Goal: Information Seeking & Learning: Learn about a topic

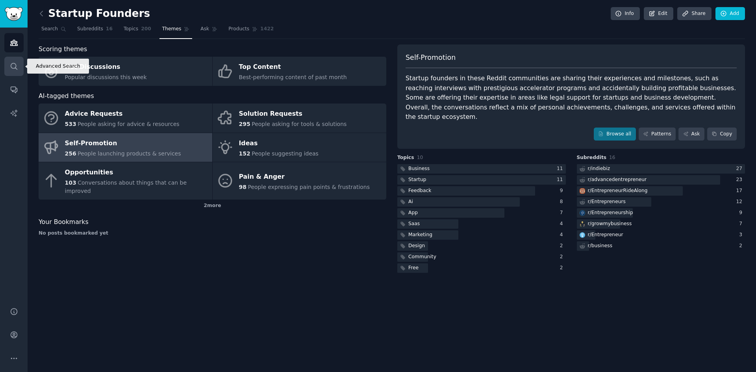
click at [16, 68] on icon "Sidebar" at bounding box center [14, 66] width 8 height 8
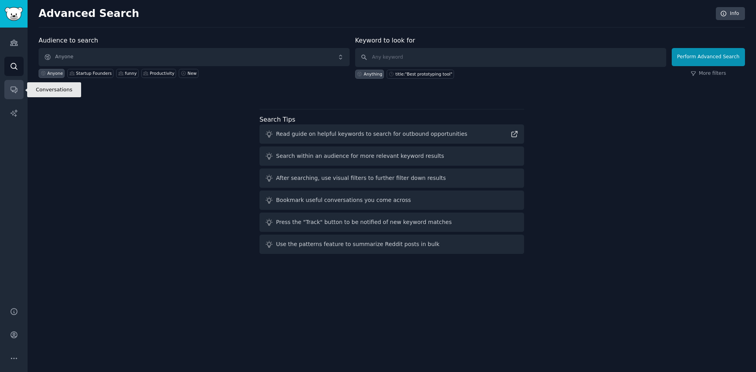
click at [18, 85] on link "Conversations" at bounding box center [13, 89] width 19 height 19
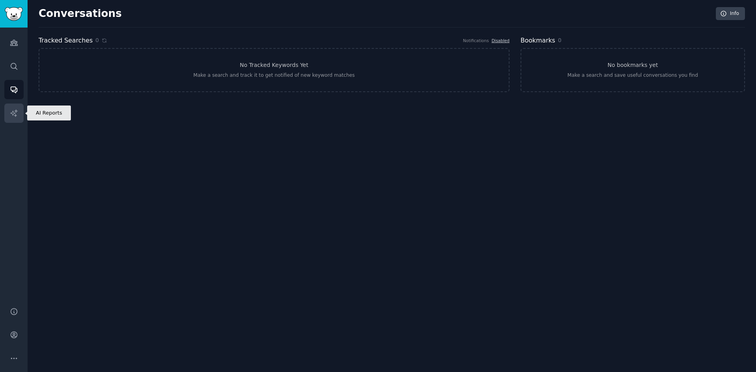
click at [13, 116] on icon "Sidebar" at bounding box center [14, 113] width 8 height 8
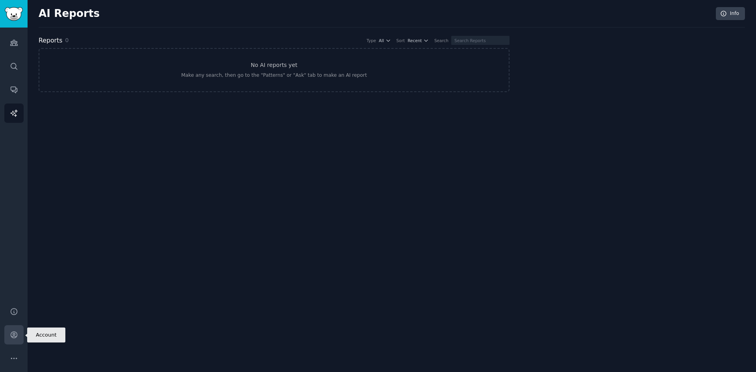
click at [15, 335] on icon "Sidebar" at bounding box center [14, 335] width 8 height 8
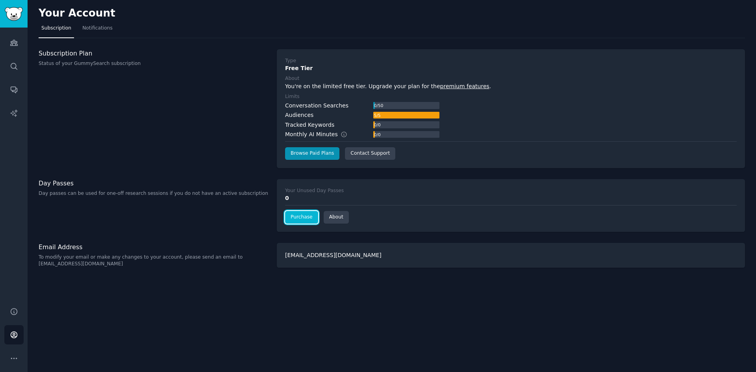
click at [294, 219] on link "Purchase" at bounding box center [301, 217] width 33 height 13
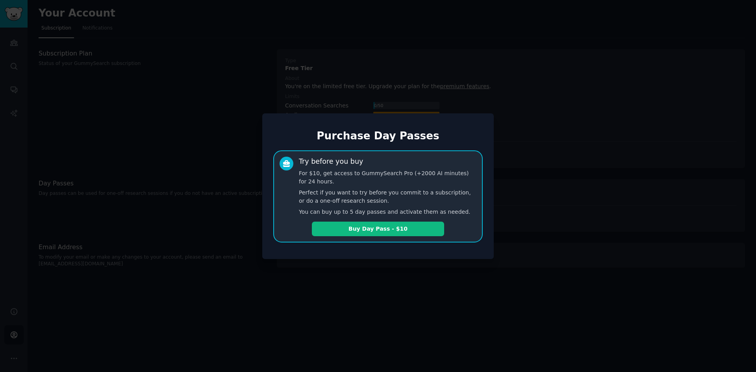
click at [403, 335] on div at bounding box center [378, 186] width 756 height 372
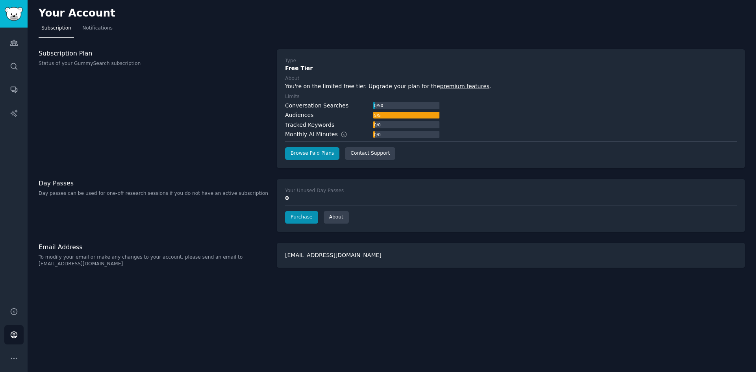
drag, startPoint x: 395, startPoint y: 308, endPoint x: 389, endPoint y: 306, distance: 6.2
click at [394, 307] on div "Your Account Subscription Notifications Subscription Plan Status of your GummyS…" at bounding box center [392, 186] width 728 height 372
click at [305, 155] on link "Browse Paid Plans" at bounding box center [312, 153] width 54 height 13
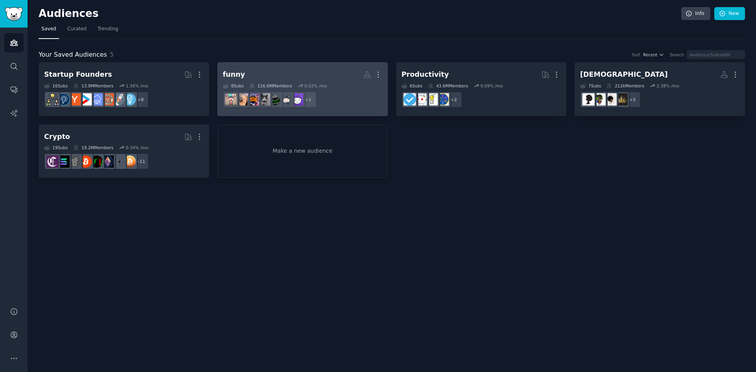
click at [256, 86] on div "116.6M Members" at bounding box center [270, 86] width 43 height 6
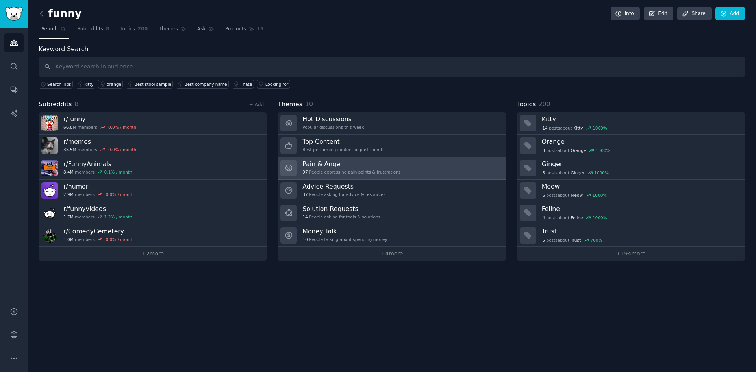
click at [327, 168] on div "Pain & Anger 97 People expressing pain points & frustrations" at bounding box center [351, 168] width 98 height 17
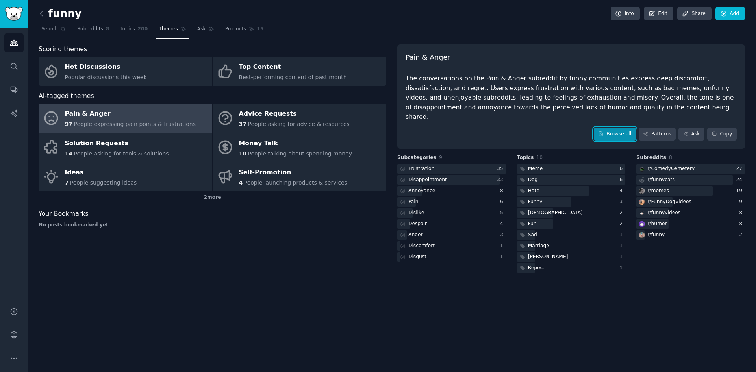
click at [623, 128] on link "Browse all" at bounding box center [614, 134] width 42 height 13
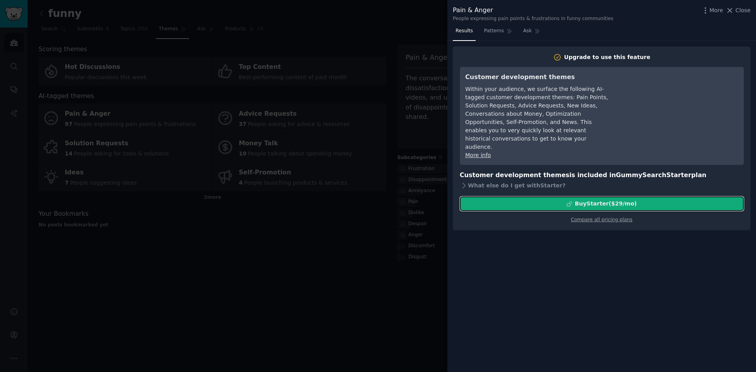
click at [575, 200] on div "Buy Starter ($ 29 /mo )" at bounding box center [601, 204] width 283 height 8
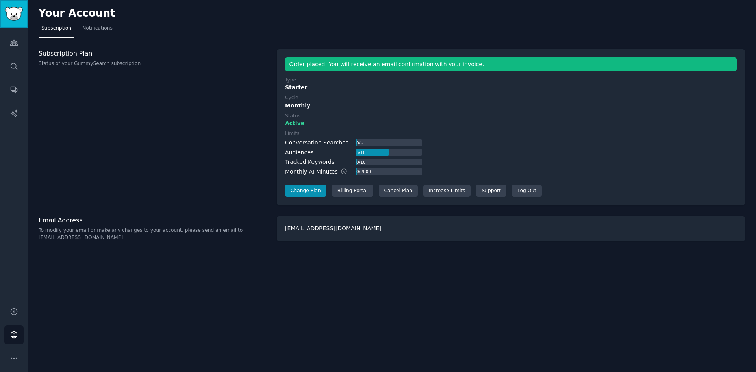
click at [18, 12] on img "Sidebar" at bounding box center [14, 14] width 18 height 14
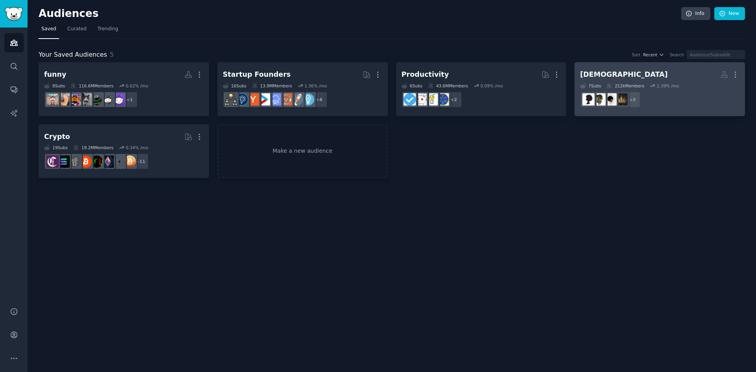
click at [681, 103] on dd "+ 3" at bounding box center [659, 100] width 159 height 22
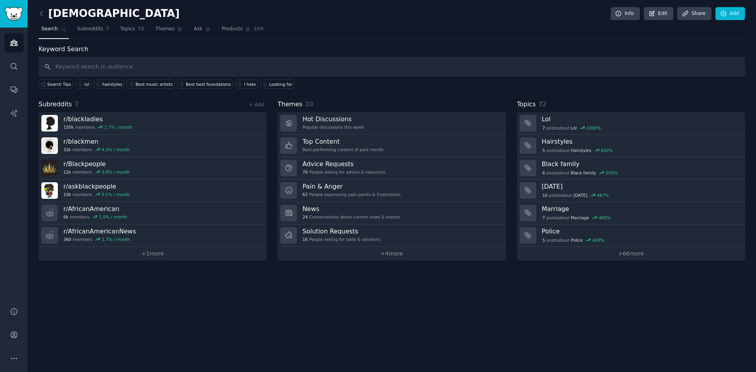
click at [89, 66] on input "text" at bounding box center [392, 67] width 706 height 20
type input "Black man"
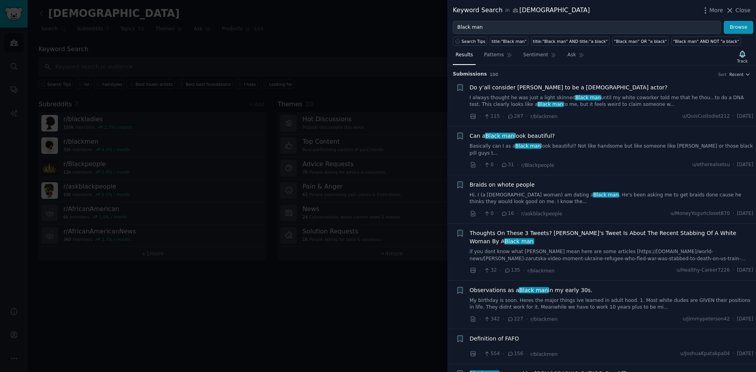
click at [532, 101] on link "I always thought he was just a light skinned Black man until my white coworker …" at bounding box center [612, 101] width 284 height 14
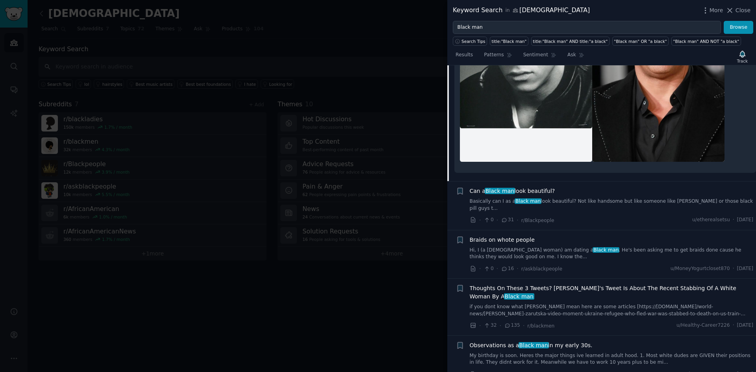
scroll to position [288, 0]
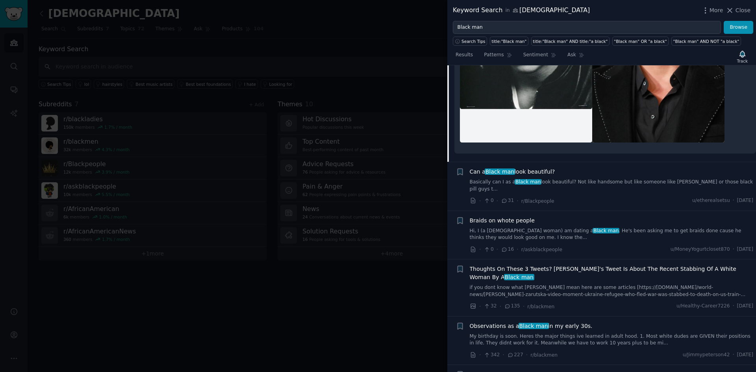
click at [716, 179] on link "Basically can I as a [DEMOGRAPHIC_DATA] man look beautiful? Not like handsome b…" at bounding box center [612, 186] width 284 height 14
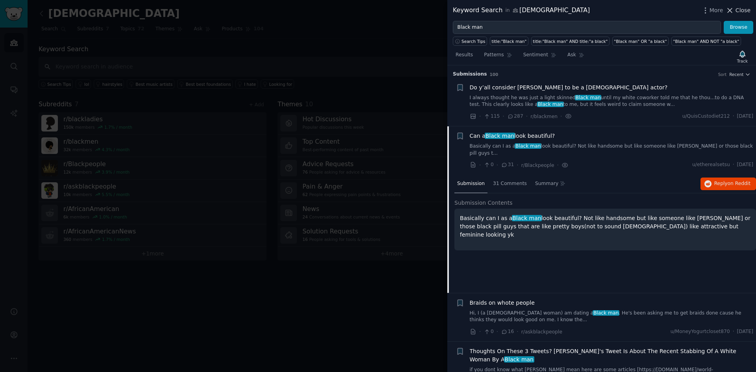
click at [737, 8] on span "Close" at bounding box center [742, 10] width 15 height 8
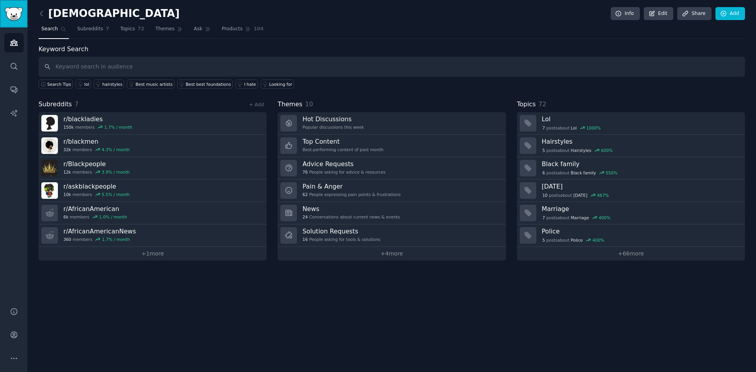
click at [10, 17] on img "Sidebar" at bounding box center [14, 14] width 18 height 14
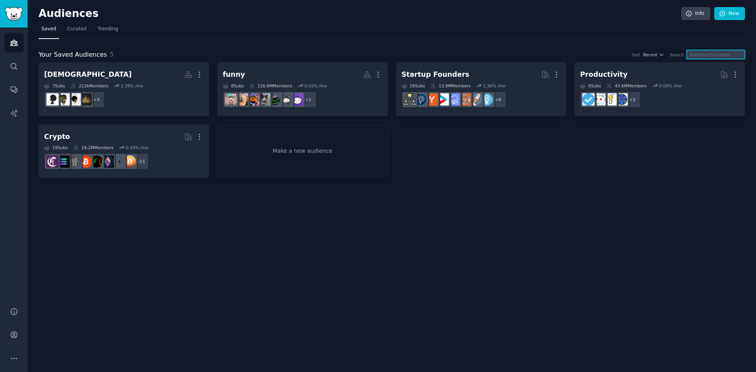
click at [703, 53] on input "text" at bounding box center [715, 54] width 58 height 9
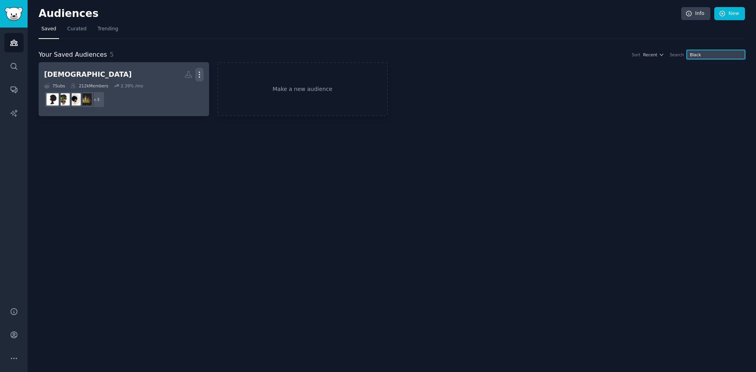
click at [200, 75] on icon "button" at bounding box center [199, 74] width 8 height 8
type input "Black"
click at [182, 78] on p "View" at bounding box center [175, 77] width 13 height 8
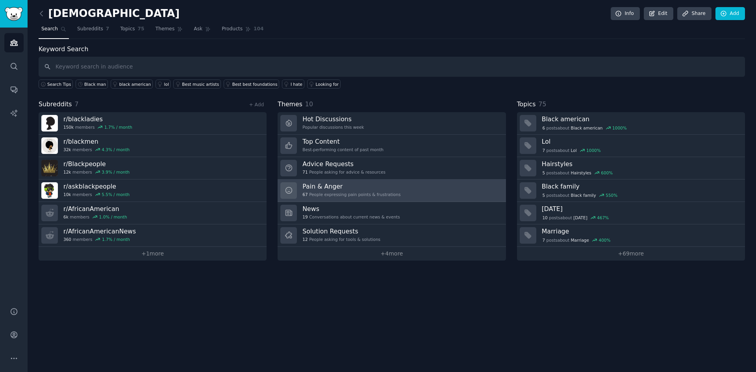
click at [353, 188] on h3 "Pain & Anger" at bounding box center [351, 186] width 98 height 8
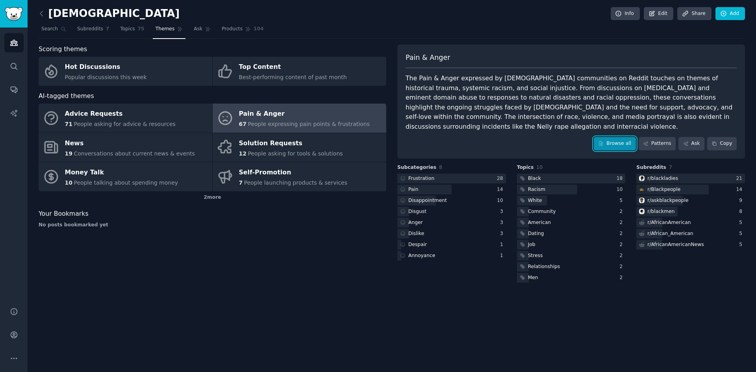
click at [618, 137] on link "Browse all" at bounding box center [614, 143] width 42 height 13
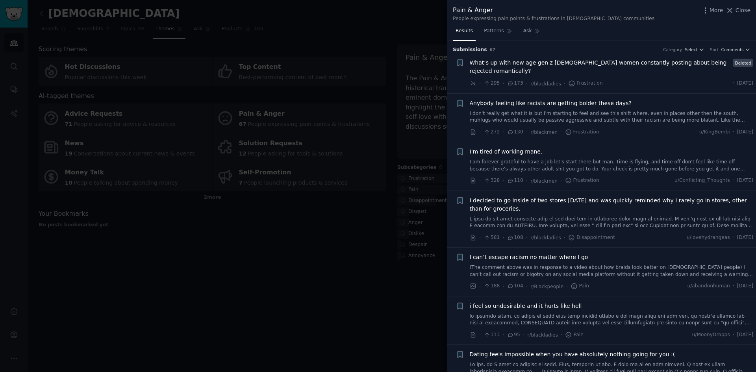
click at [603, 62] on span "What’s up with new age gen z [DEMOGRAPHIC_DATA] women constantly posting about …" at bounding box center [600, 67] width 261 height 17
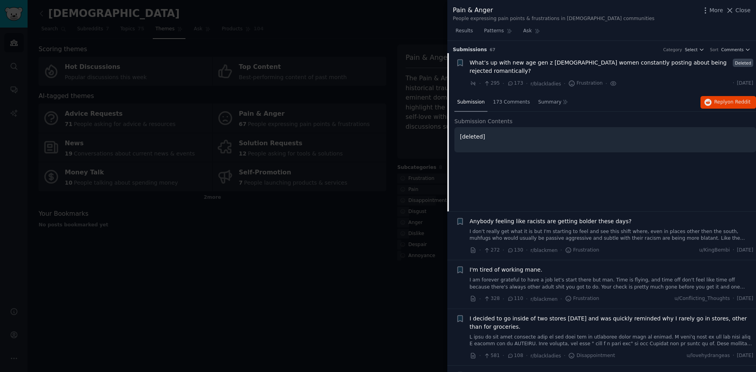
scroll to position [13, 0]
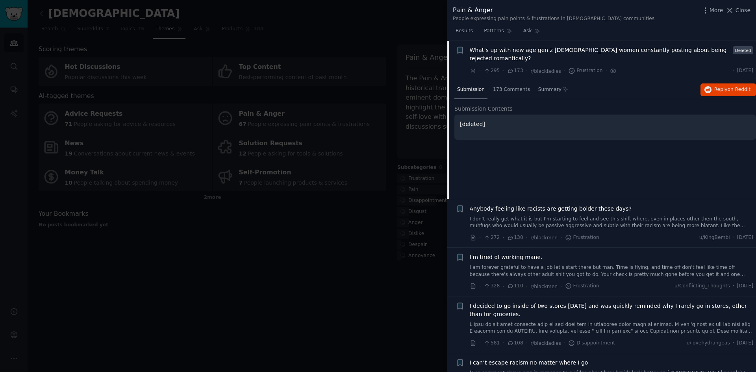
click at [611, 50] on span "What’s up with new age gen z [DEMOGRAPHIC_DATA] women constantly posting about …" at bounding box center [600, 54] width 261 height 17
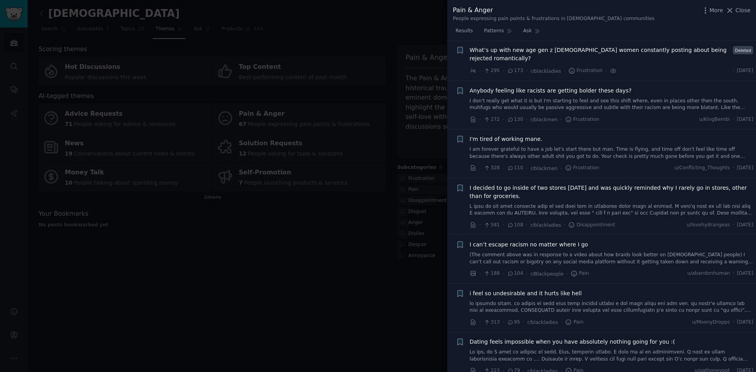
click at [611, 50] on span "What’s up with new age gen z [DEMOGRAPHIC_DATA] women constantly posting about …" at bounding box center [600, 54] width 261 height 17
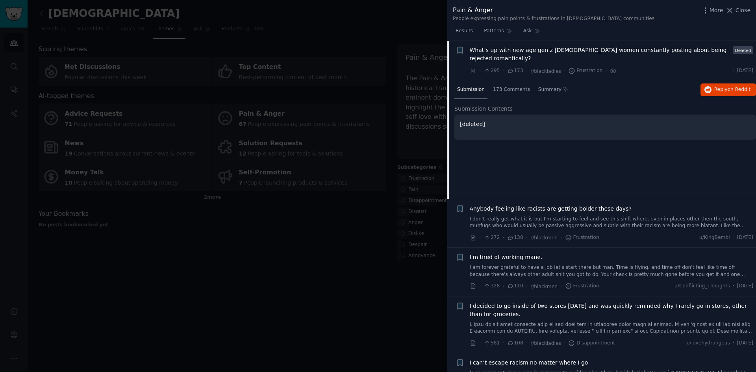
click at [613, 50] on span "What’s up with new age gen z [DEMOGRAPHIC_DATA] women constantly posting about …" at bounding box center [600, 54] width 261 height 17
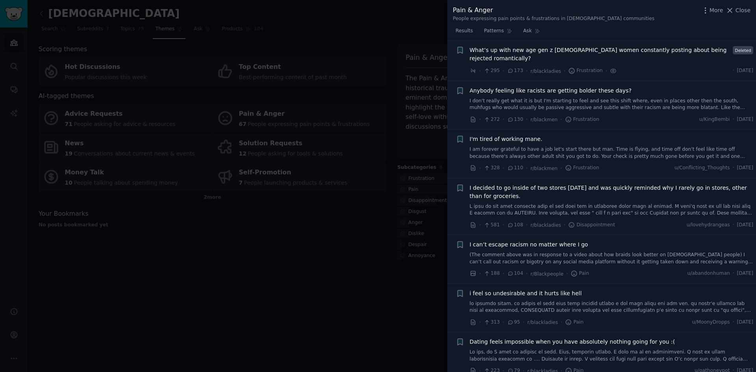
click at [525, 87] on span "Anybody feeling like racists are getting bolder these days?" at bounding box center [551, 91] width 162 height 8
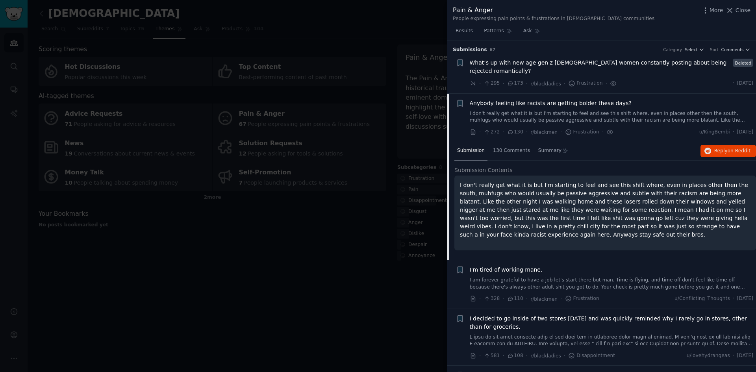
click at [522, 60] on span "What’s up with new age gen z [DEMOGRAPHIC_DATA] women constantly posting about …" at bounding box center [600, 67] width 261 height 17
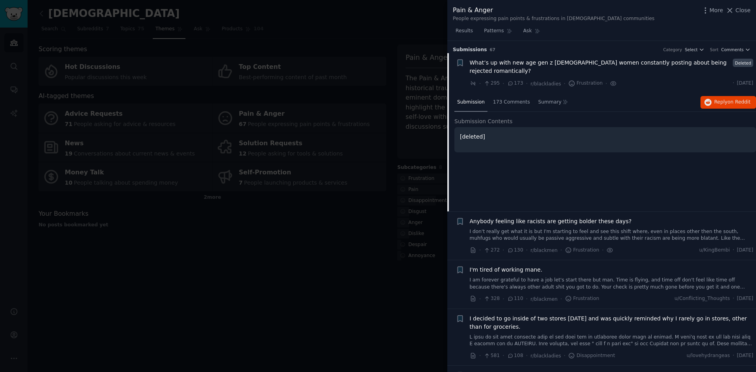
scroll to position [13, 0]
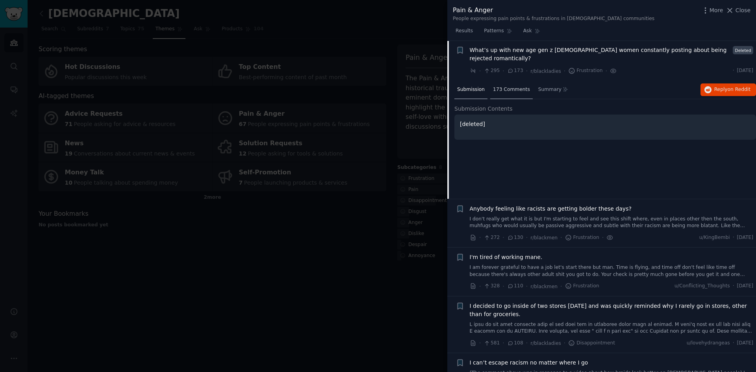
click at [512, 85] on div "173 Comments" at bounding box center [511, 90] width 43 height 19
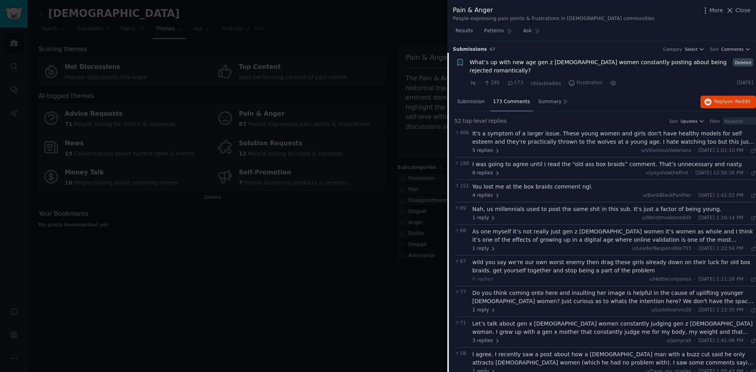
scroll to position [0, 0]
click at [490, 134] on div "It's a symptom of a larger issue. These young women and girls don't have health…" at bounding box center [614, 138] width 284 height 17
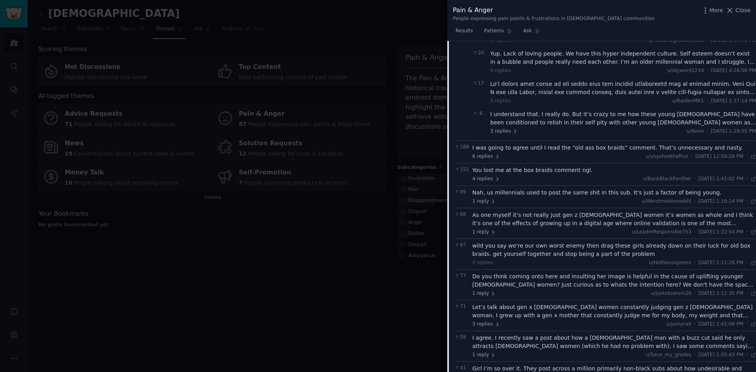
scroll to position [197, 0]
click at [512, 143] on div "I was going to agree until I read the “old ass box braids” comment. That’s unne…" at bounding box center [614, 147] width 284 height 8
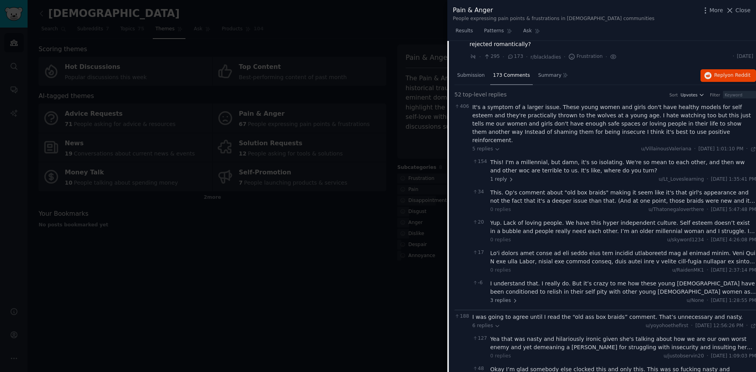
scroll to position [0, 0]
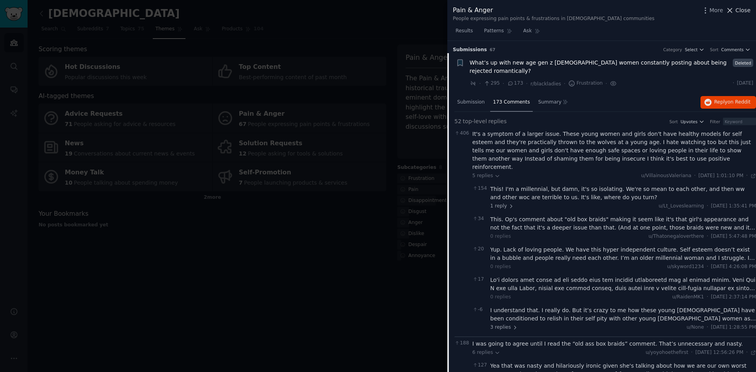
click at [744, 8] on span "Close" at bounding box center [742, 10] width 15 height 8
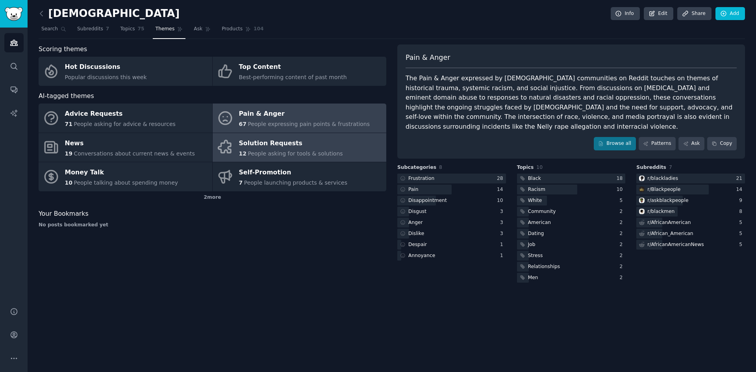
click at [310, 147] on div "Solution Requests" at bounding box center [291, 143] width 104 height 13
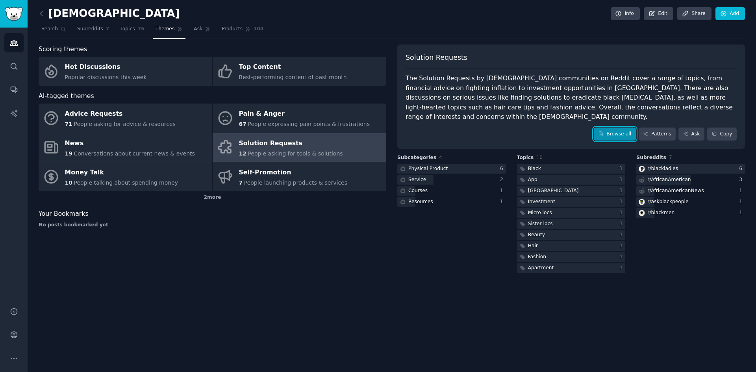
click at [619, 128] on link "Browse all" at bounding box center [614, 134] width 42 height 13
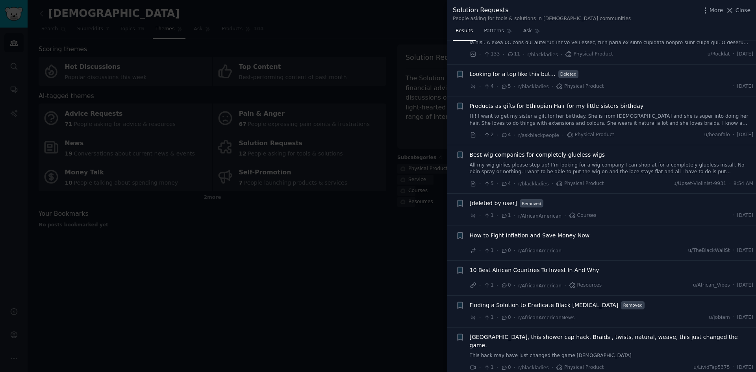
scroll to position [147, 0]
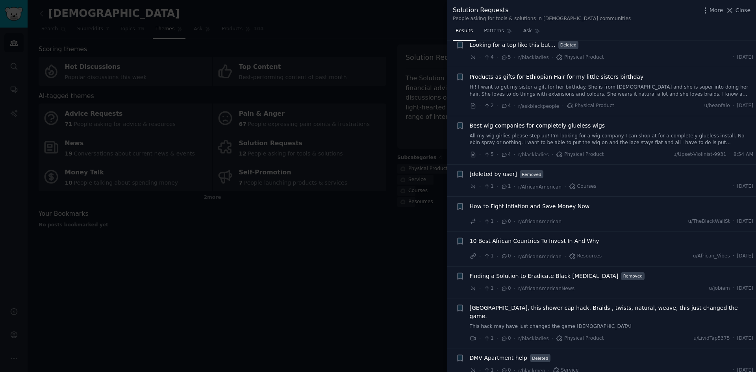
click at [533, 74] on span "Products as gifts for Ethiopian Hair for my little sisters birthday" at bounding box center [557, 77] width 174 height 8
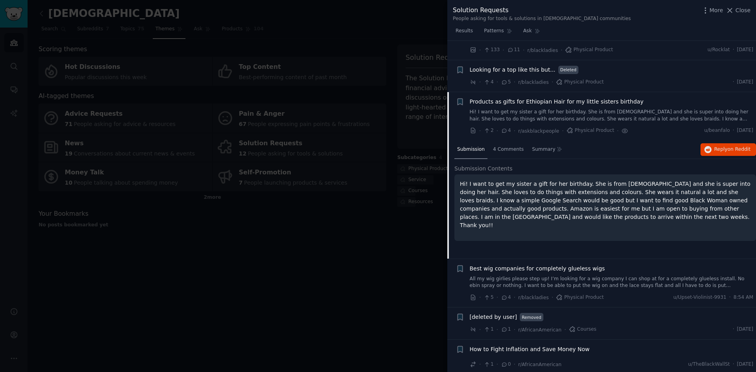
scroll to position [108, 0]
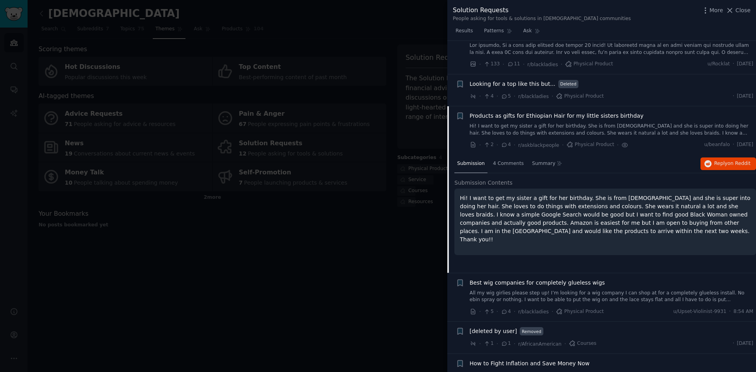
click at [520, 116] on span "Products as gifts for Ethiopian Hair for my little sisters birthday" at bounding box center [557, 116] width 174 height 8
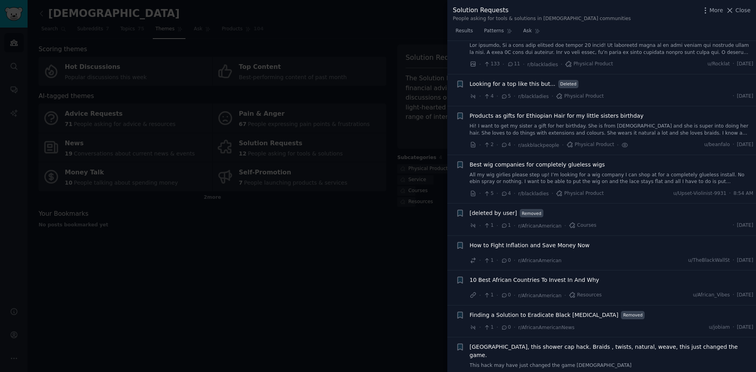
scroll to position [147, 0]
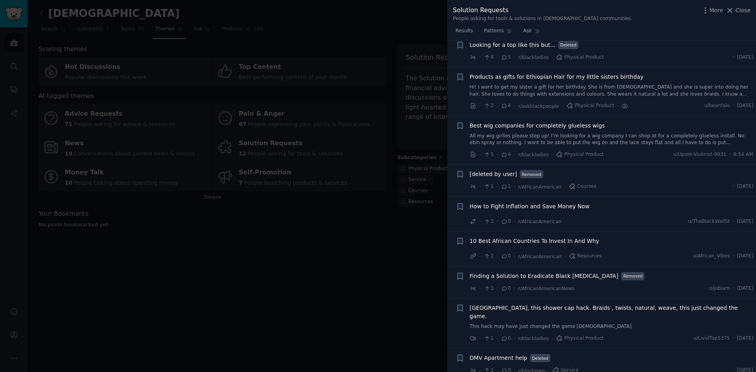
drag, startPoint x: 601, startPoint y: 195, endPoint x: 600, endPoint y: 210, distance: 15.4
click at [564, 203] on span "How to Fight Inflation and Save Money Now" at bounding box center [530, 206] width 120 height 8
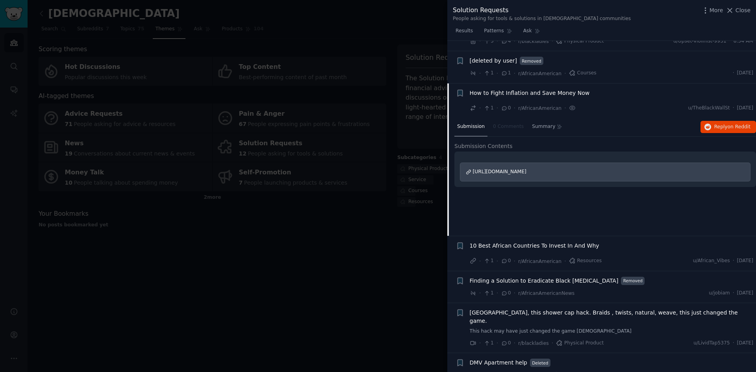
scroll to position [265, 0]
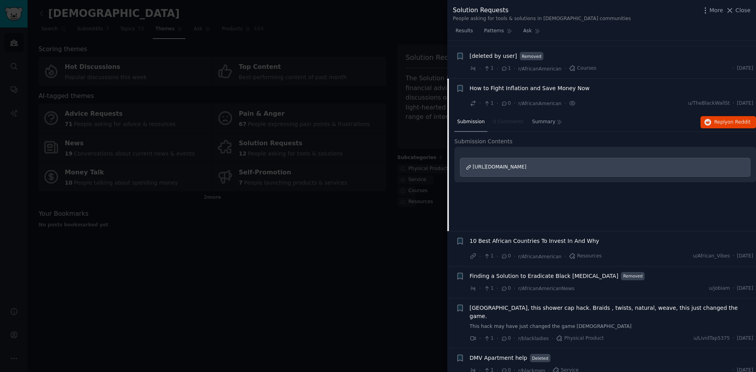
click at [522, 166] on span "[URL][DOMAIN_NAME]" at bounding box center [500, 167] width 54 height 6
